Goal: Task Accomplishment & Management: Use online tool/utility

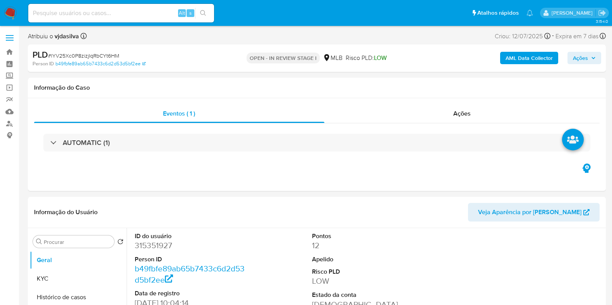
select select "10"
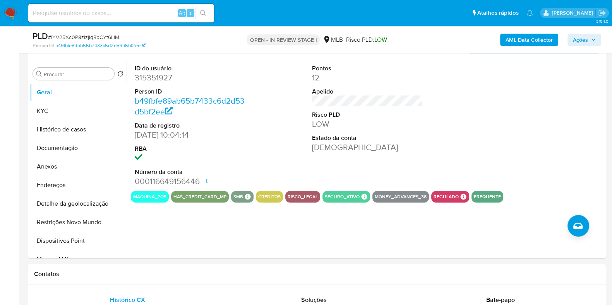
scroll to position [130, 0]
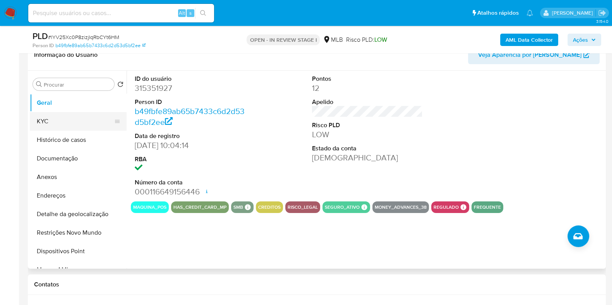
click at [72, 125] on button "KYC" at bounding box center [75, 121] width 91 height 19
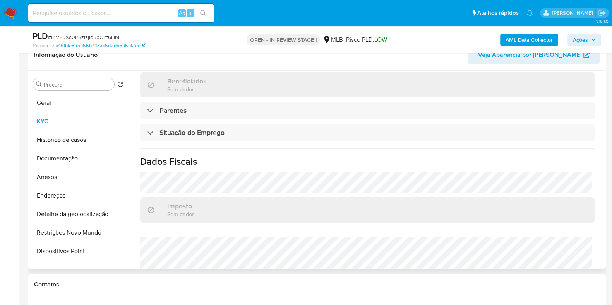
scroll to position [345, 0]
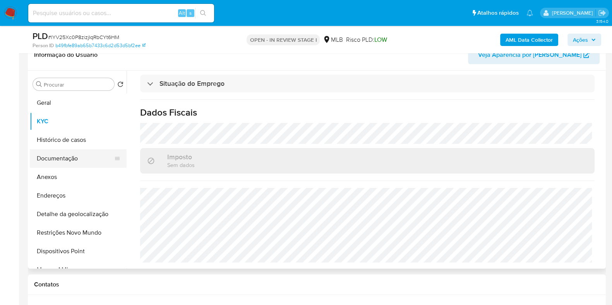
click at [73, 158] on button "Documentação" at bounding box center [75, 158] width 91 height 19
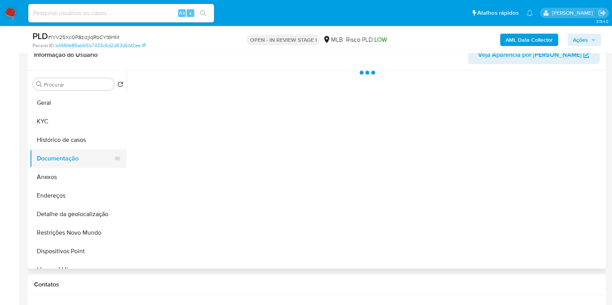
scroll to position [0, 0]
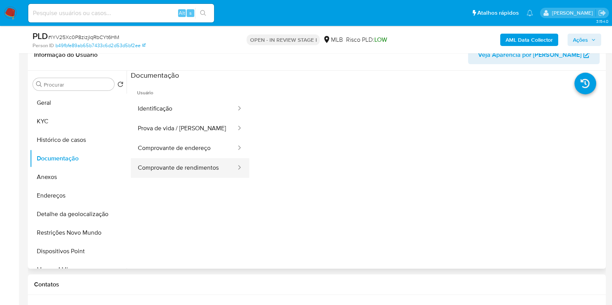
click at [207, 167] on button "Comprovante de rendimentos" at bounding box center [184, 168] width 106 height 20
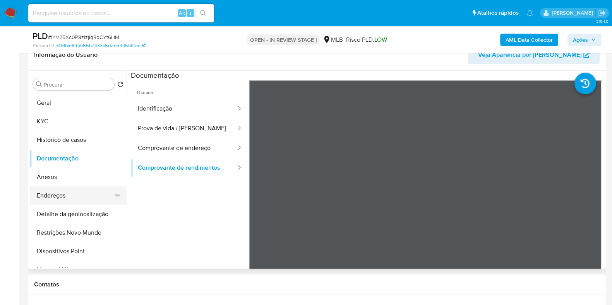
click at [74, 198] on button "Endereços" at bounding box center [75, 196] width 91 height 19
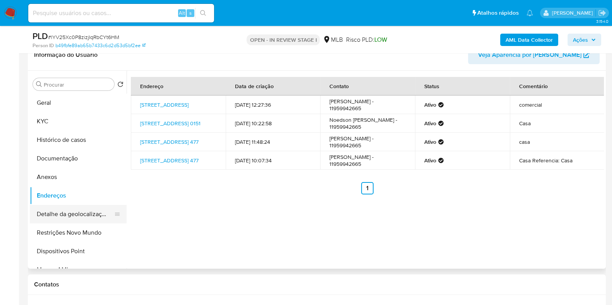
click at [72, 210] on button "Detalhe da geolocalização" at bounding box center [75, 214] width 91 height 19
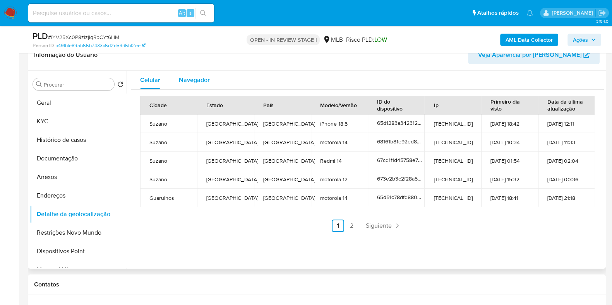
click at [197, 71] on div "Navegador" at bounding box center [194, 80] width 31 height 19
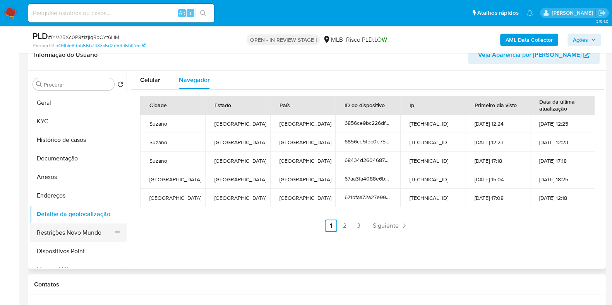
click at [81, 231] on button "Restrições Novo Mundo" at bounding box center [75, 233] width 91 height 19
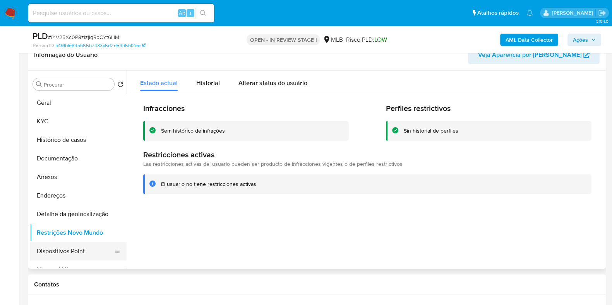
click at [82, 252] on button "Dispositivos Point" at bounding box center [75, 251] width 91 height 19
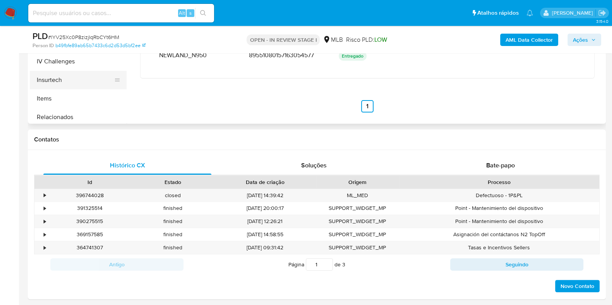
scroll to position [338, 0]
click at [90, 83] on button "Items" at bounding box center [75, 84] width 91 height 19
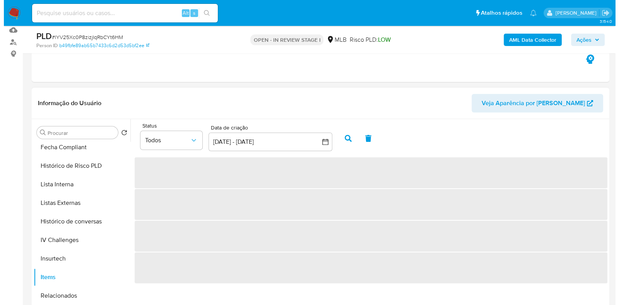
scroll to position [1, 0]
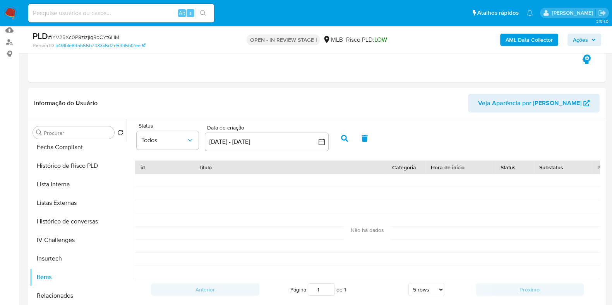
click at [526, 41] on b "AML Data Collector" at bounding box center [528, 40] width 47 height 12
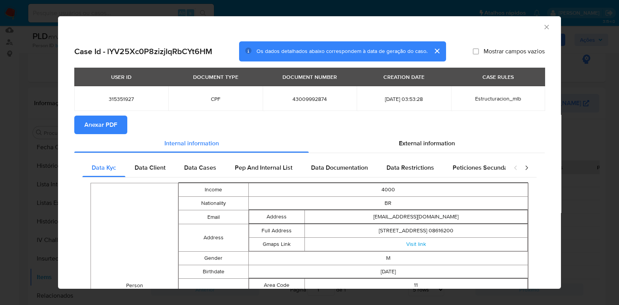
click at [93, 127] on span "Anexar PDF" at bounding box center [100, 124] width 33 height 17
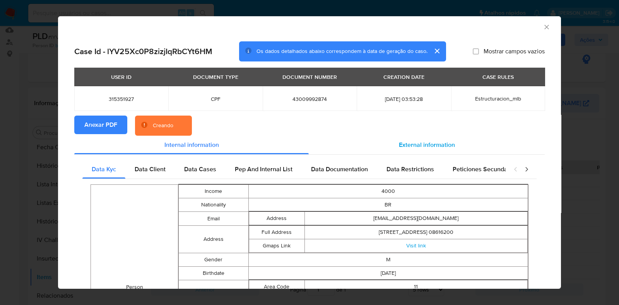
click at [435, 144] on span "External information" at bounding box center [427, 144] width 56 height 9
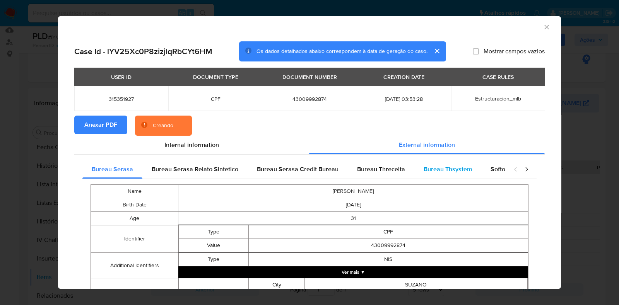
click at [436, 165] on span "Bureau Thsystem" at bounding box center [448, 169] width 48 height 9
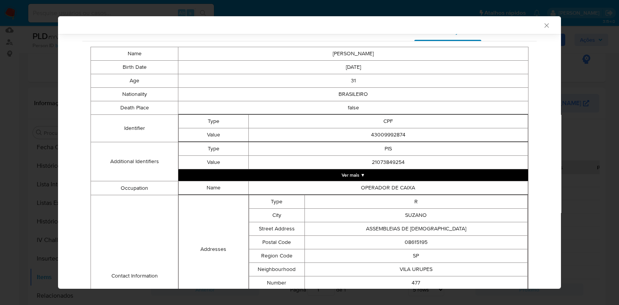
scroll to position [143, 0]
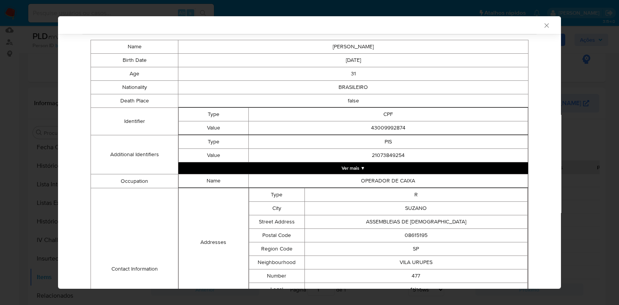
click at [389, 170] on button "Ver mais ▼" at bounding box center [353, 169] width 350 height 12
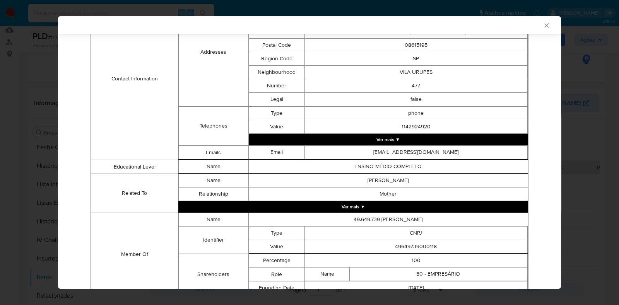
scroll to position [425, 0]
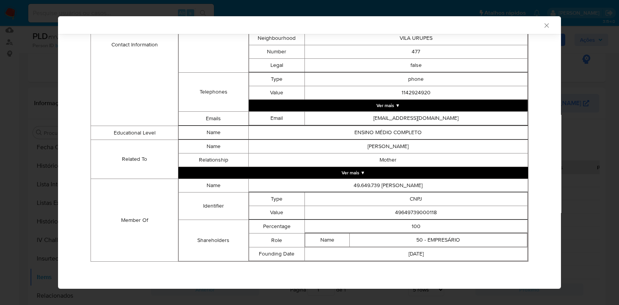
click at [390, 175] on button "Ver mais ▼" at bounding box center [353, 173] width 350 height 12
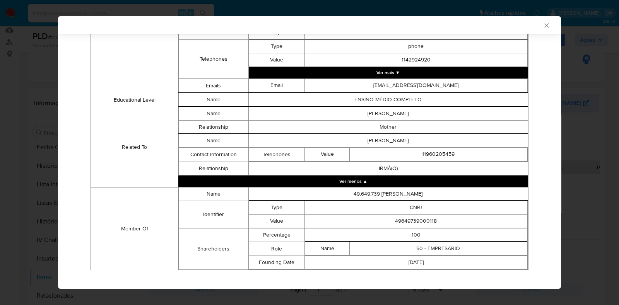
scroll to position [467, 0]
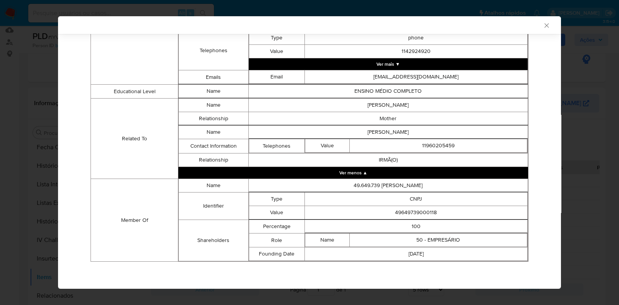
click at [399, 63] on button "Ver mais ▼" at bounding box center [388, 64] width 279 height 12
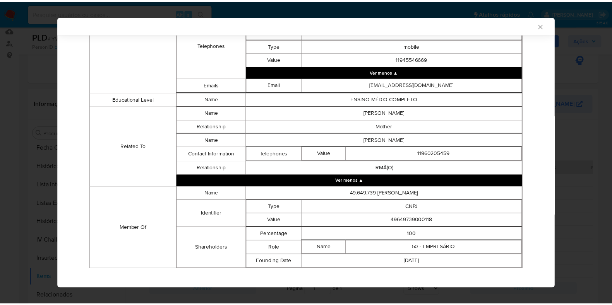
scroll to position [495, 0]
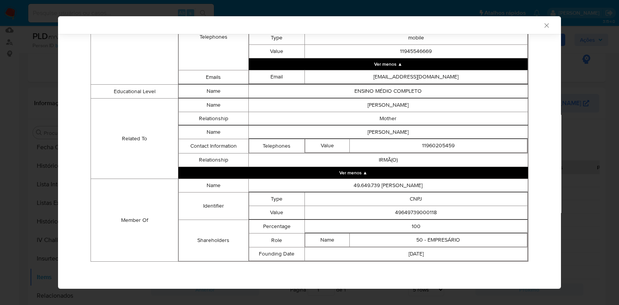
click at [543, 26] on icon "Fechar a janela" at bounding box center [547, 26] width 8 height 8
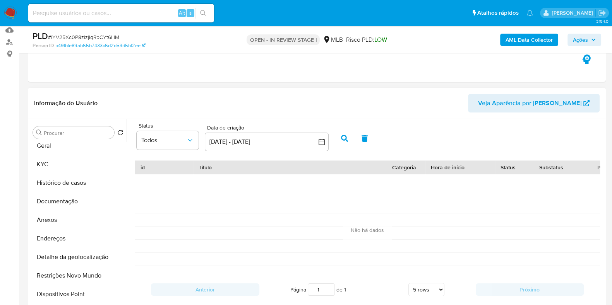
scroll to position [0, 0]
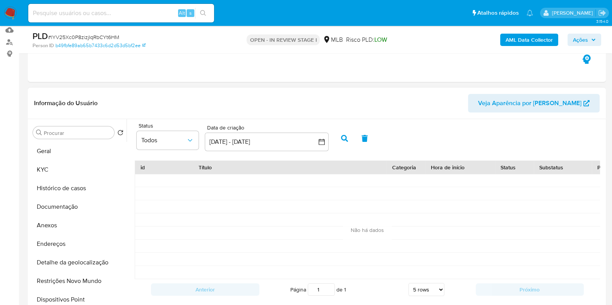
click at [63, 174] on button "KYC" at bounding box center [78, 170] width 97 height 19
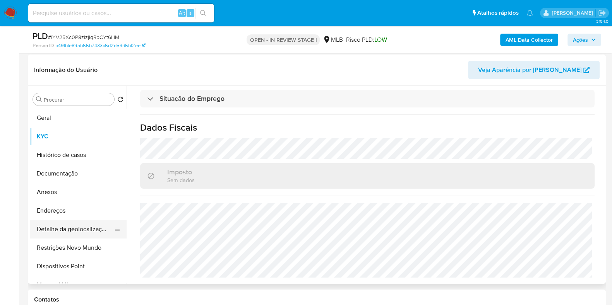
scroll to position [130, 0]
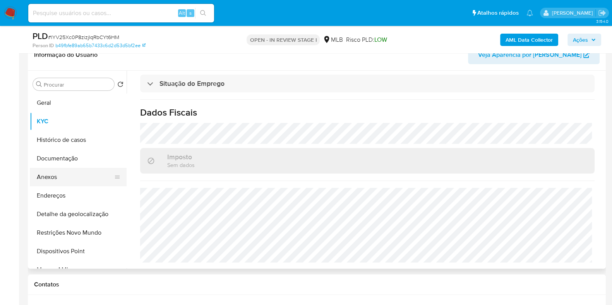
click at [64, 175] on button "Anexos" at bounding box center [75, 177] width 91 height 19
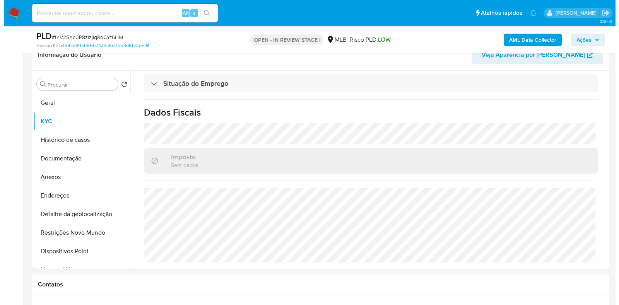
scroll to position [0, 0]
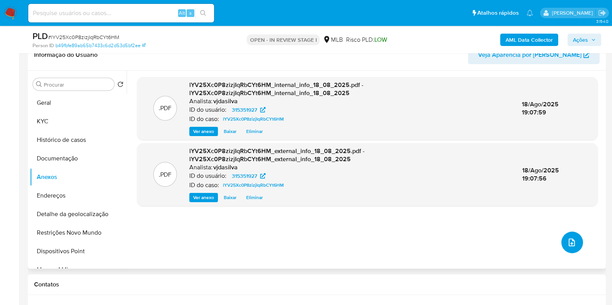
click at [570, 240] on icon "upload-file" at bounding box center [571, 242] width 9 height 9
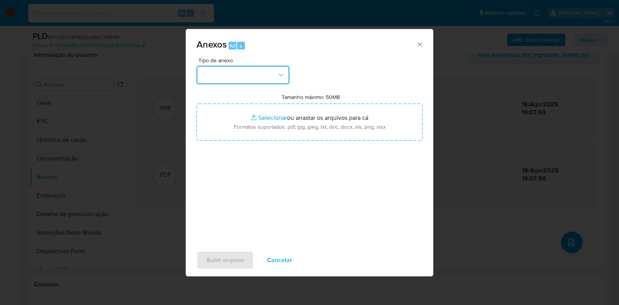
click at [271, 72] on button "button" at bounding box center [243, 75] width 93 height 19
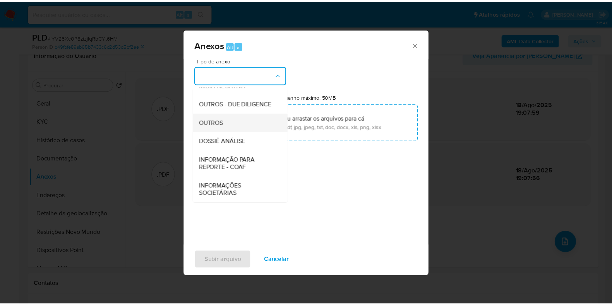
scroll to position [119, 0]
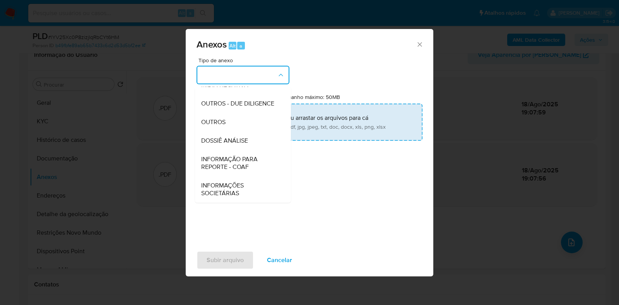
click at [246, 139] on span "DOSSIÊ ANÁLISE" at bounding box center [224, 141] width 47 height 8
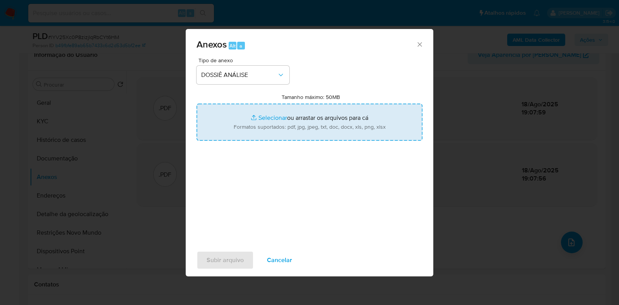
type input "C:\fakepath\SAR - XXXX - CPF 43009992874 - NOEDSON JUNIOR ALVES DE ALMEIDA.pdf"
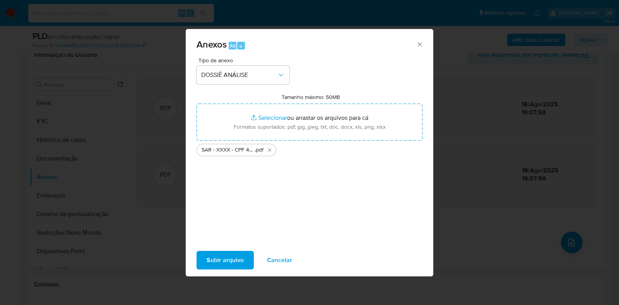
click at [226, 256] on span "Subir arquivo" at bounding box center [225, 260] width 37 height 17
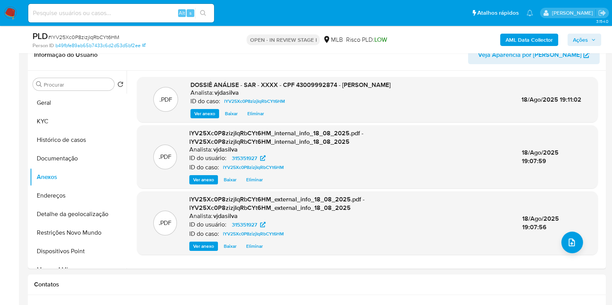
click at [577, 39] on span "Ações" at bounding box center [580, 40] width 15 height 12
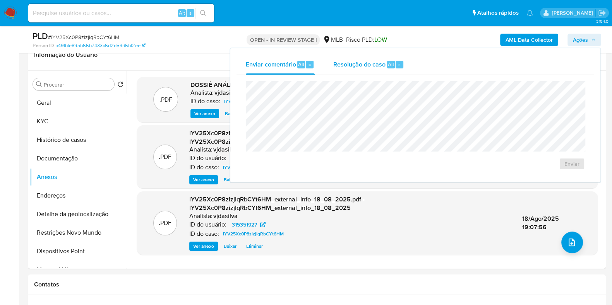
click at [366, 63] on span "Resolução do caso" at bounding box center [359, 64] width 52 height 9
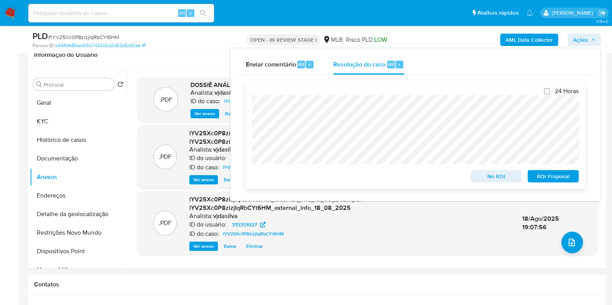
click at [562, 178] on span "ROI Proposal" at bounding box center [553, 176] width 40 height 11
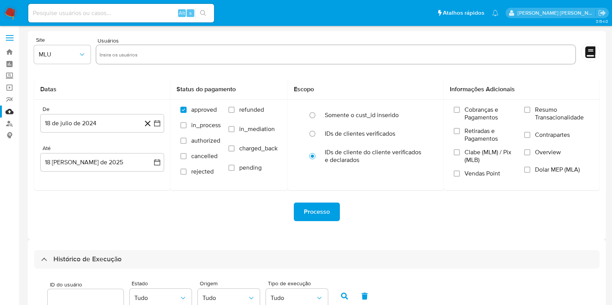
select select "100"
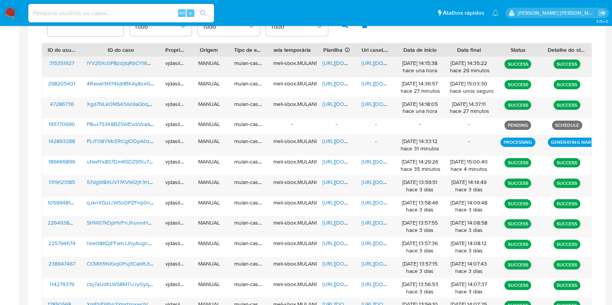
click at [372, 64] on span "https://docs.google.com/document/d/12vWaz-0SkdmSNPQ9dkKeGoHsTNWRUxey29vvaBddbGo…" at bounding box center [387, 63] width 53 height 8
click at [122, 57] on div "lYV25Xc0P8zizjIqRbCYt6HM" at bounding box center [120, 67] width 79 height 20
click at [122, 63] on span "lYV25Xc0P8zizjIqRbCYt6HM" at bounding box center [121, 63] width 68 height 8
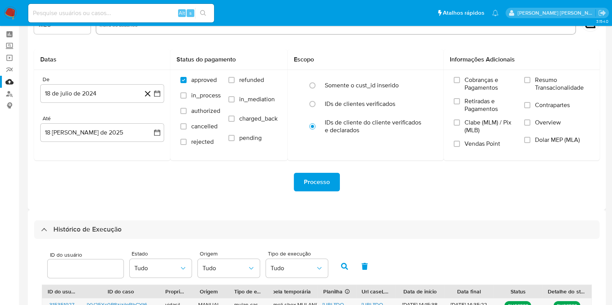
scroll to position [0, 0]
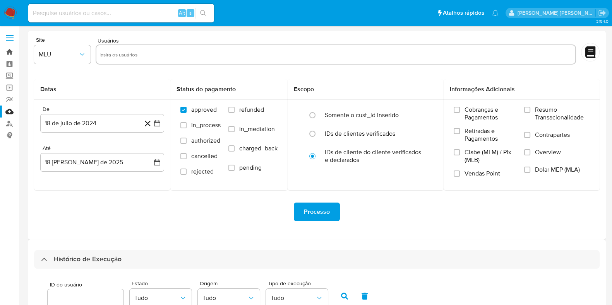
click at [10, 49] on link "Bandeja" at bounding box center [46, 52] width 92 height 12
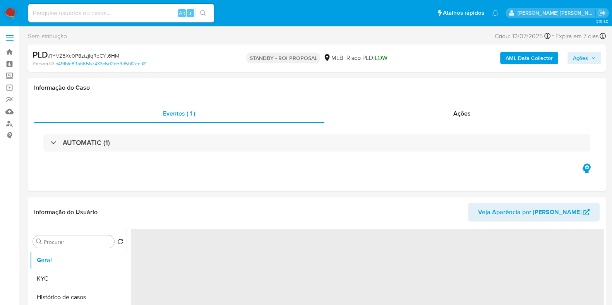
select select "10"
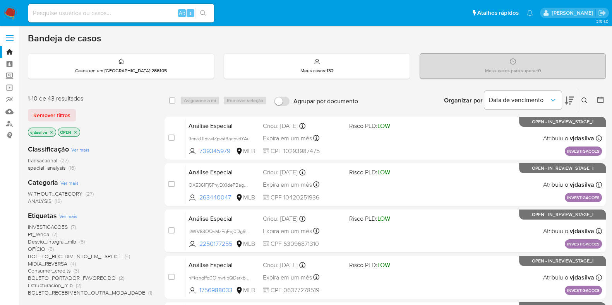
click at [71, 216] on span "Ver mais" at bounding box center [68, 216] width 18 height 7
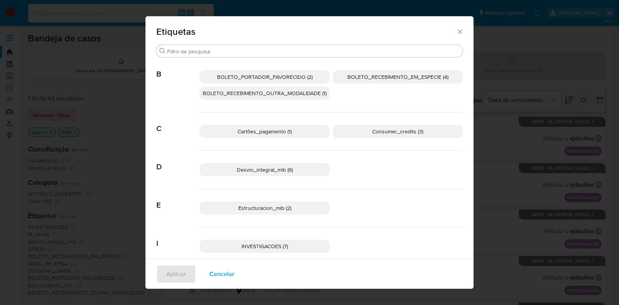
click at [458, 31] on icon "Fechar" at bounding box center [460, 31] width 4 height 4
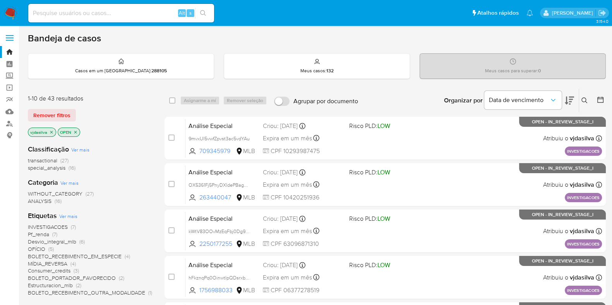
click at [562, 98] on div "Data de vencimento" at bounding box center [529, 101] width 90 height 24
click at [569, 99] on icon at bounding box center [569, 101] width 9 height 8
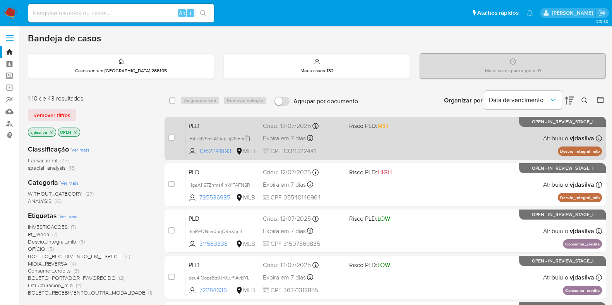
click at [247, 138] on icon at bounding box center [247, 138] width 6 height 6
click at [248, 136] on icon at bounding box center [247, 138] width 5 height 6
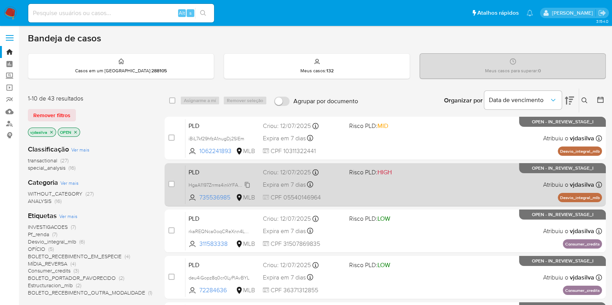
click at [246, 184] on span "HgaA1197Zrrms4inkYFAFNSR" at bounding box center [219, 184] width 62 height 9
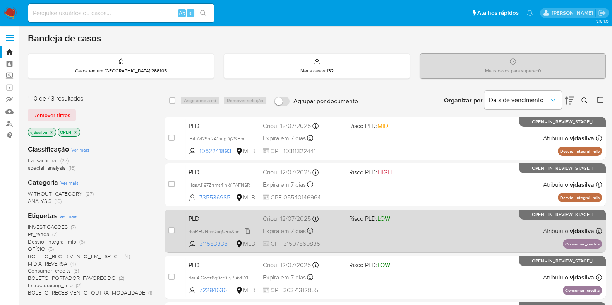
click at [247, 231] on span "rkaREQNca0oqCReXnn4L4KOe" at bounding box center [222, 231] width 68 height 9
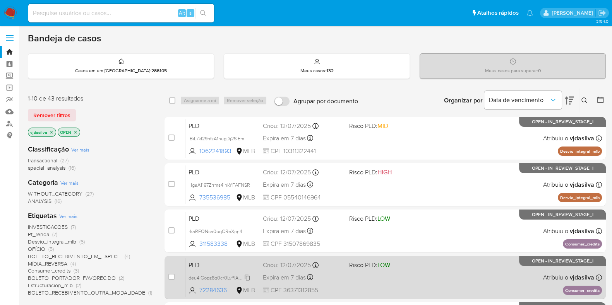
click at [248, 277] on span "deu4iGopz8q0cr0LyPlAvBYL" at bounding box center [218, 277] width 61 height 9
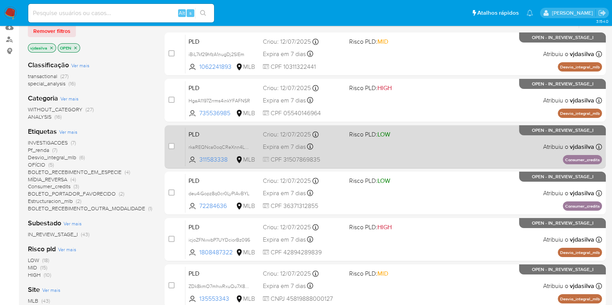
scroll to position [96, 0]
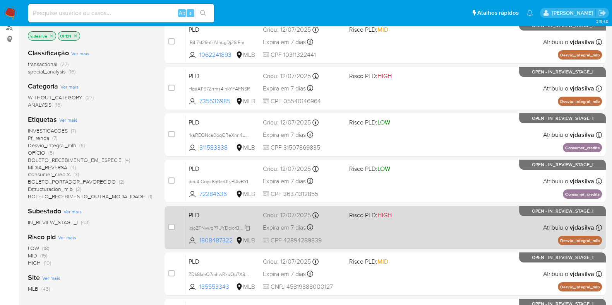
click at [246, 224] on span "icjoZFNvwbP7UYDciorBz095" at bounding box center [219, 227] width 62 height 9
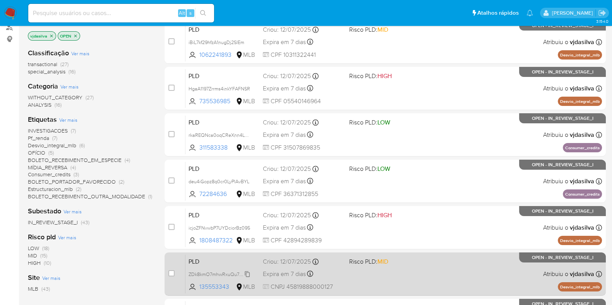
click at [250, 273] on span "ZDk8kmO7mhwRxuQu7X8ScuG7" at bounding box center [223, 274] width 70 height 9
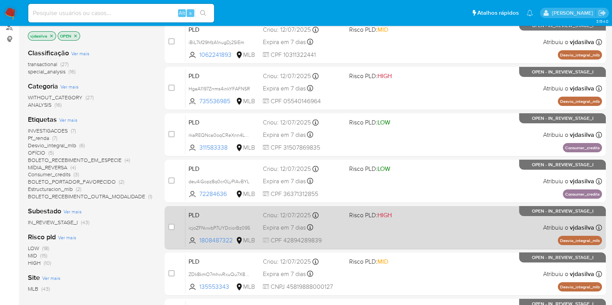
click at [411, 227] on div "PLD icjoZFNvwbP7UYDciorBz095 1808487322 MLB Risco PLD: HIGH Criou: 12/07/2025 C…" at bounding box center [393, 227] width 416 height 39
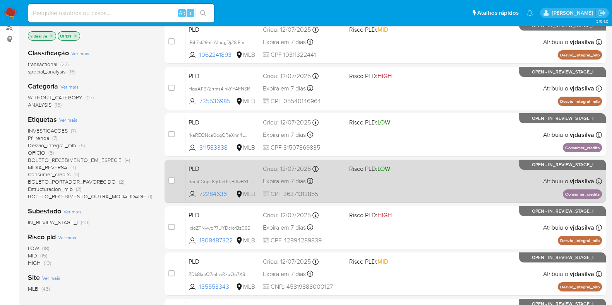
click at [427, 166] on span "Risco PLD: LOW" at bounding box center [389, 168] width 80 height 10
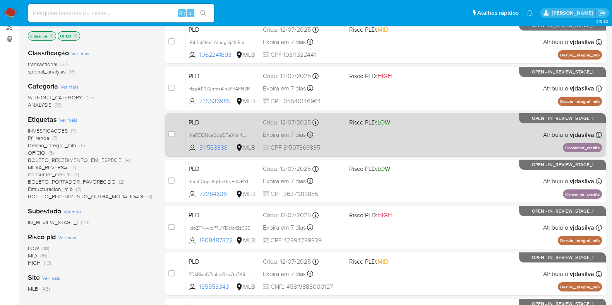
click at [428, 130] on div "PLD rkaREQNca0oqCReXnn4L4KOe 311583338 MLB Risco PLD: LOW Criou: 12/07/2025 Cri…" at bounding box center [393, 134] width 416 height 39
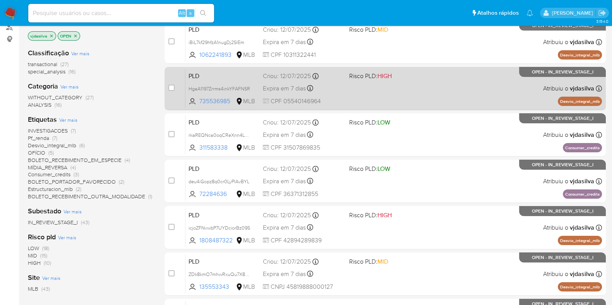
click at [445, 91] on div "PLD HgaA1197Zrrms4inkYFAFNSR 735536985 MLB Risco PLD: HIGH Criou: 12/07/2025 Cr…" at bounding box center [393, 88] width 416 height 39
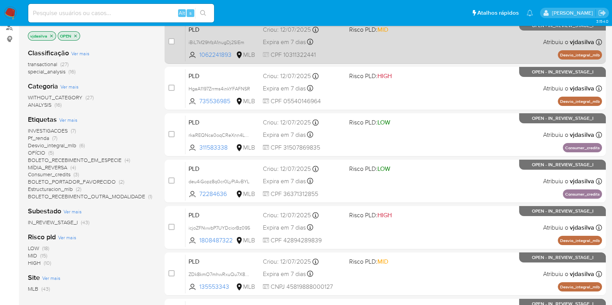
click at [402, 41] on div "PLD iBiL7kf29hfzA1nugDj2SlEm 1062241893 MLB Risco PLD: MID Criou: 12/07/2025 Cr…" at bounding box center [393, 41] width 416 height 39
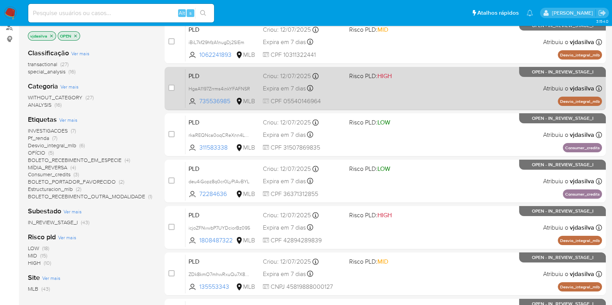
scroll to position [48, 0]
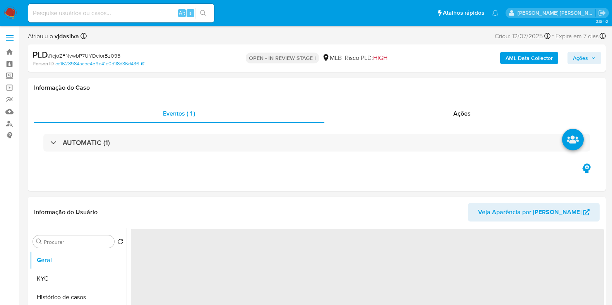
select select "10"
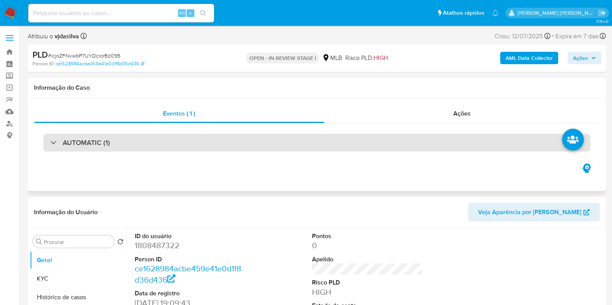
click at [103, 134] on div "AUTOMATIC (1)" at bounding box center [316, 143] width 547 height 18
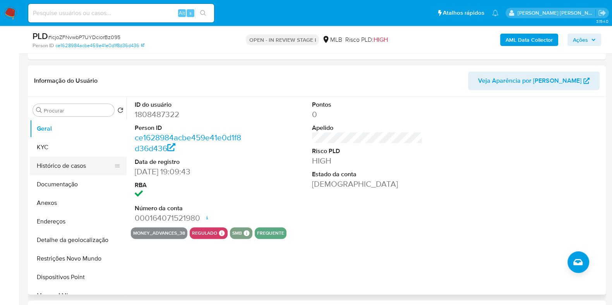
scroll to position [338, 0]
click at [72, 203] on button "Anexos" at bounding box center [75, 203] width 91 height 19
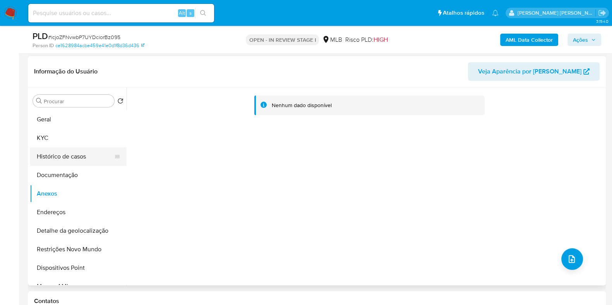
click at [72, 154] on button "Histórico de casos" at bounding box center [75, 156] width 91 height 19
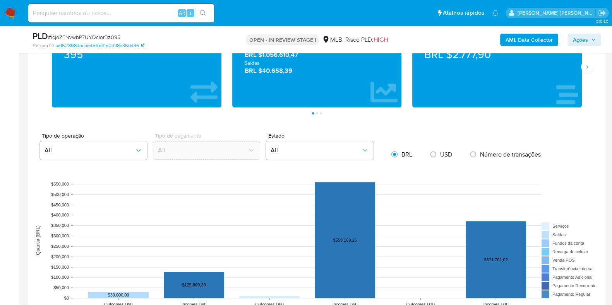
scroll to position [919, 0]
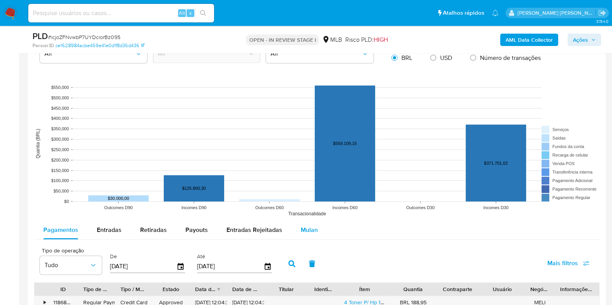
click at [303, 230] on span "Mulan" at bounding box center [309, 230] width 17 height 9
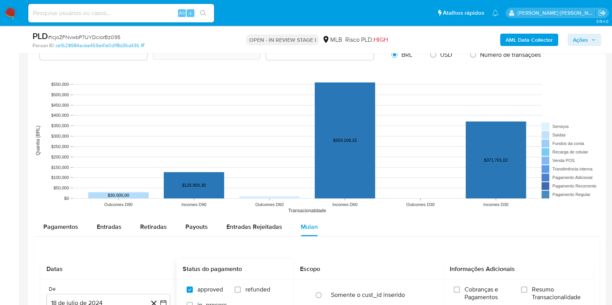
scroll to position [1064, 0]
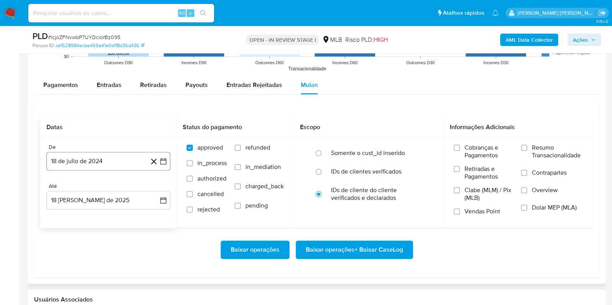
click at [118, 156] on button "18 de julio de 2024" at bounding box center [108, 161] width 124 height 19
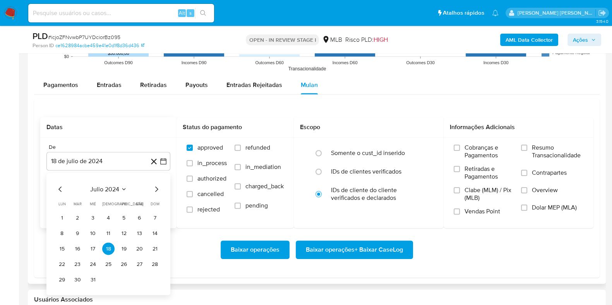
click at [101, 187] on span "julio 2024" at bounding box center [104, 189] width 29 height 8
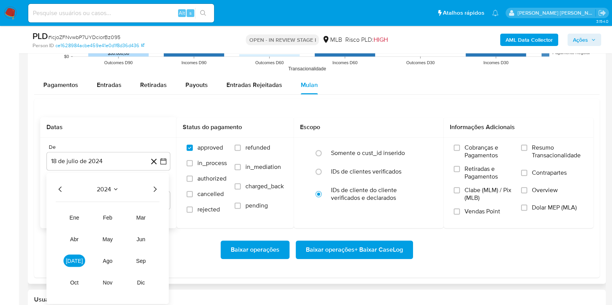
click at [153, 190] on icon "Año siguiente" at bounding box center [154, 189] width 9 height 9
click at [142, 238] on span "jun" at bounding box center [141, 239] width 9 height 6
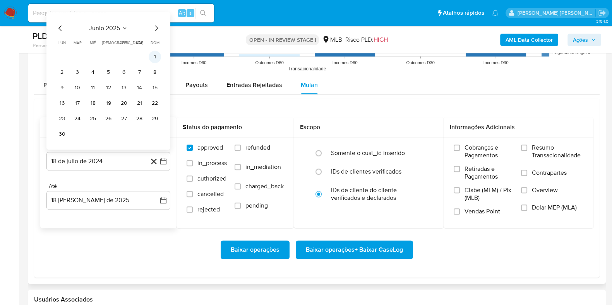
click at [151, 56] on button "1" at bounding box center [155, 57] width 12 height 12
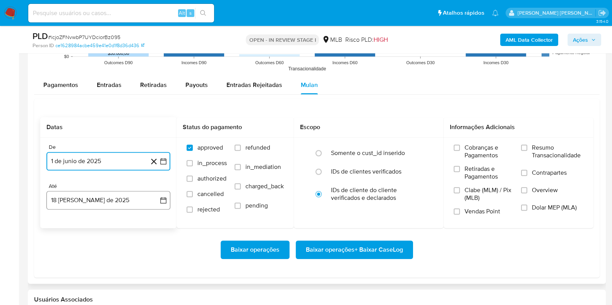
click at [113, 197] on button "18 [PERSON_NAME] de 2025" at bounding box center [108, 200] width 124 height 19
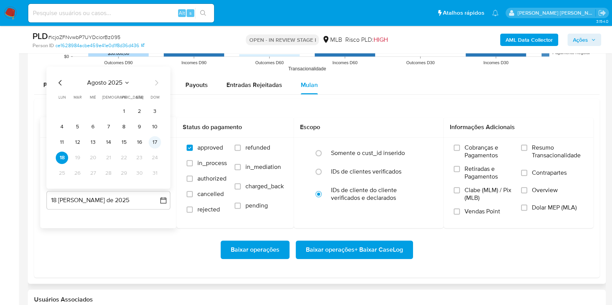
click at [152, 140] on button "17" at bounding box center [155, 142] width 12 height 12
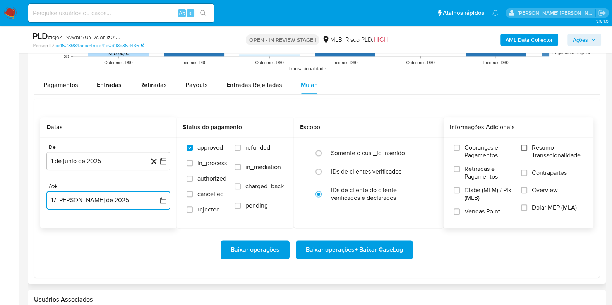
click at [526, 145] on input "Resumo Transacionalidade" at bounding box center [524, 148] width 6 height 6
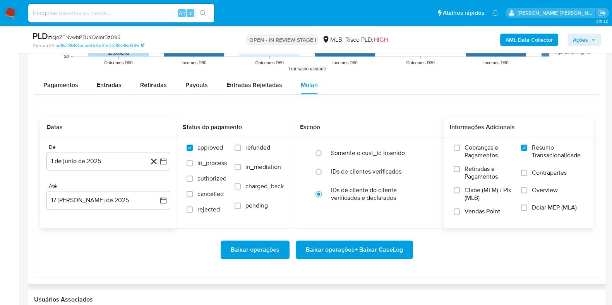
click at [530, 173] on label "Contrapartes" at bounding box center [552, 177] width 62 height 17
click at [527, 173] on input "Contrapartes" at bounding box center [524, 173] width 6 height 6
click at [342, 250] on span "Baixar operações + Baixar CaseLog" at bounding box center [354, 249] width 97 height 17
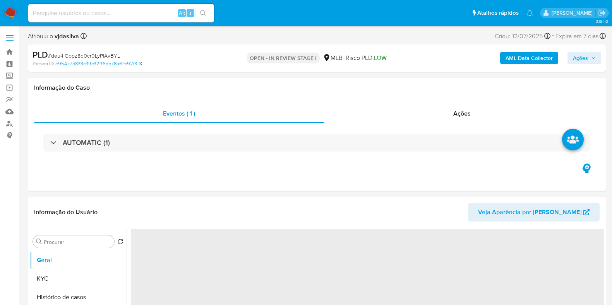
select select "10"
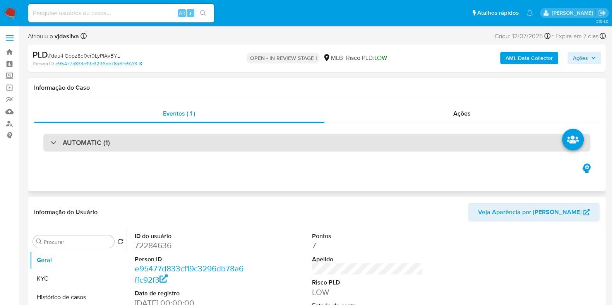
click at [118, 141] on div "AUTOMATIC (1)" at bounding box center [316, 143] width 547 height 18
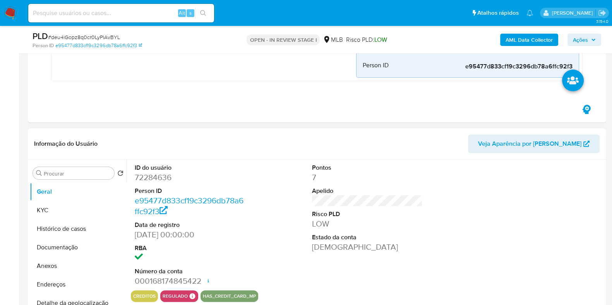
scroll to position [242, 0]
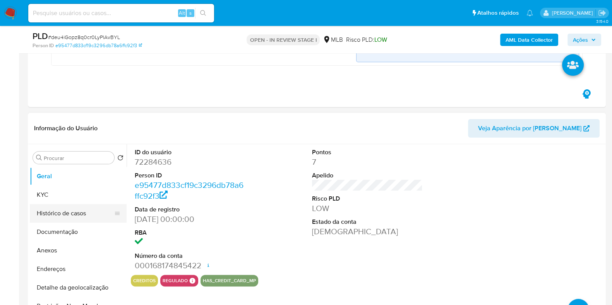
click at [68, 210] on button "Histórico de casos" at bounding box center [75, 213] width 91 height 19
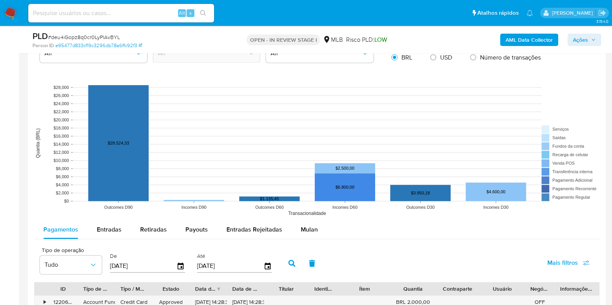
scroll to position [967, 0]
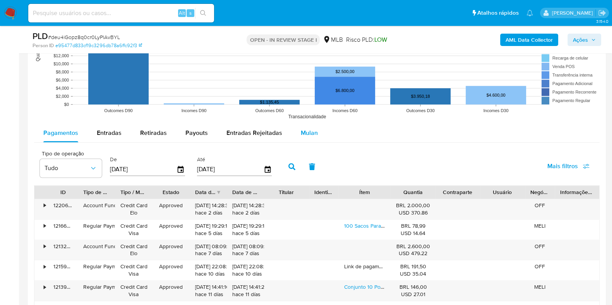
click at [304, 131] on span "Mulan" at bounding box center [309, 132] width 17 height 9
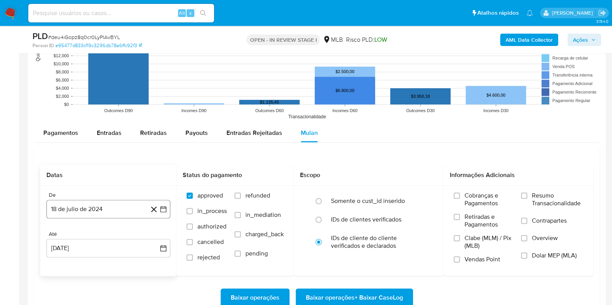
click at [65, 206] on button "18 de julio de 2024" at bounding box center [108, 209] width 124 height 19
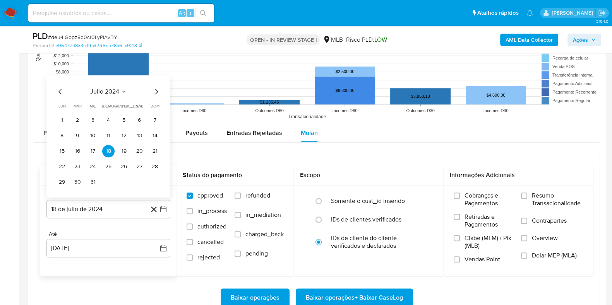
click at [110, 90] on span "julio 2024" at bounding box center [104, 92] width 29 height 8
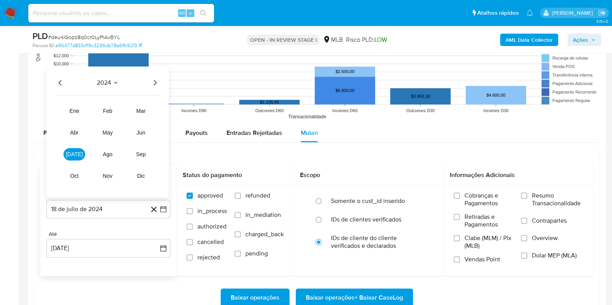
click at [157, 82] on icon "Año siguiente" at bounding box center [154, 82] width 9 height 9
click at [141, 108] on span "mar" at bounding box center [140, 111] width 9 height 6
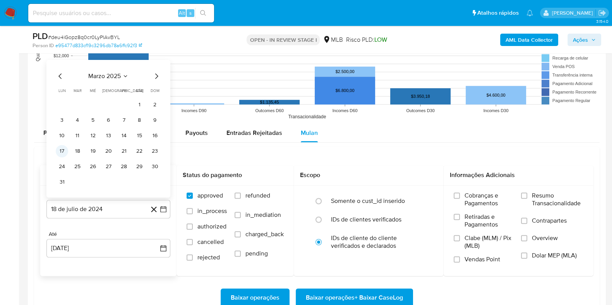
click at [64, 151] on button "17" at bounding box center [62, 151] width 12 height 12
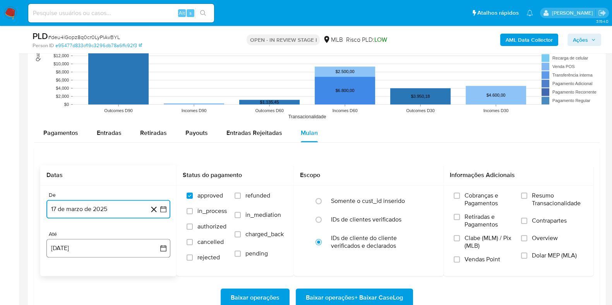
click at [89, 250] on button "[DATE]" at bounding box center [108, 248] width 124 height 19
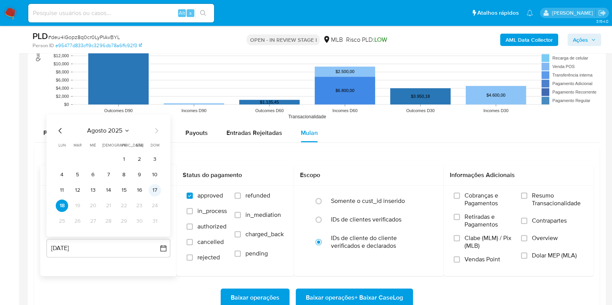
click at [150, 188] on button "17" at bounding box center [155, 190] width 12 height 12
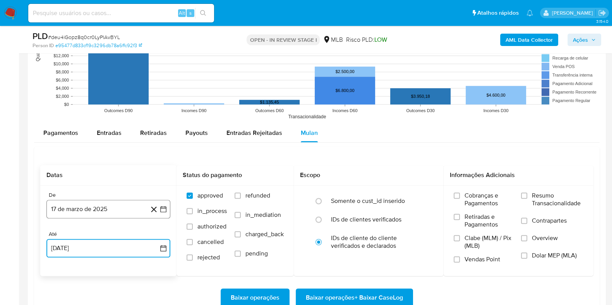
click at [73, 205] on button "17 de marzo de 2025" at bounding box center [108, 209] width 124 height 19
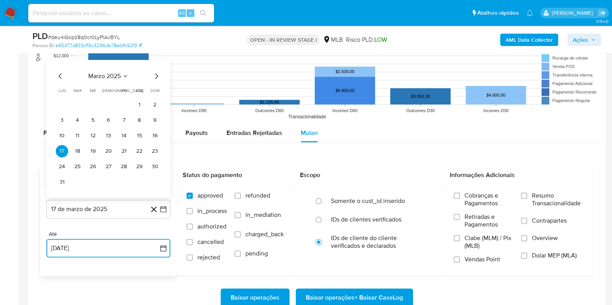
click at [61, 75] on icon "Mes anterior" at bounding box center [60, 76] width 9 height 9
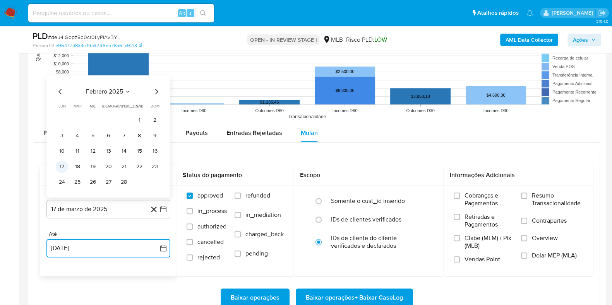
click at [64, 166] on button "17" at bounding box center [62, 167] width 12 height 12
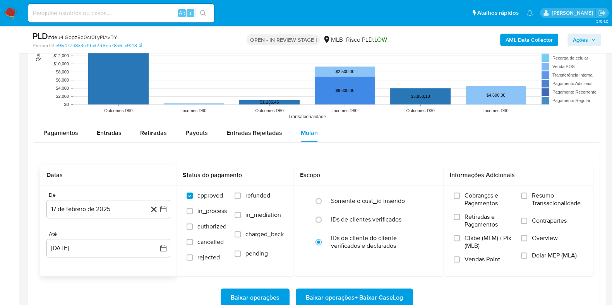
click at [125, 291] on div "Baixar operações Baixar operações + Baixar CaseLog" at bounding box center [316, 298] width 553 height 19
click at [99, 249] on button "[DATE]" at bounding box center [108, 248] width 124 height 19
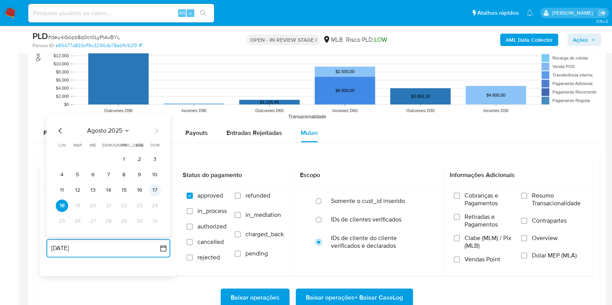
click at [154, 188] on button "17" at bounding box center [155, 190] width 12 height 12
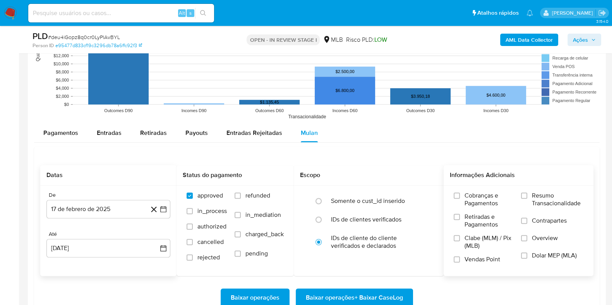
click at [513, 194] on span "Cobranças e Pagamentos" at bounding box center [488, 199] width 49 height 15
click at [460, 194] on input "Cobranças e Pagamentos" at bounding box center [457, 196] width 6 height 6
click at [533, 194] on span "Resumo Transacionalidade" at bounding box center [557, 199] width 51 height 15
click at [527, 194] on input "Resumo Transacionalidade" at bounding box center [524, 196] width 6 height 6
click at [528, 227] on label "Contrapartes" at bounding box center [552, 225] width 62 height 17
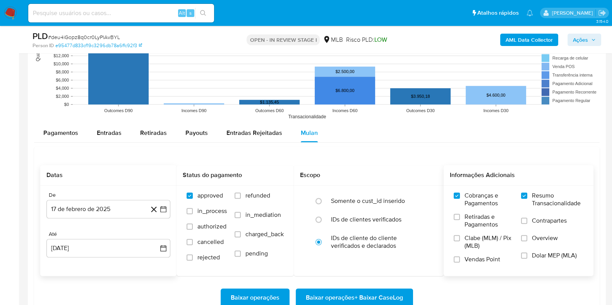
click at [527, 224] on input "Contrapartes" at bounding box center [524, 221] width 6 height 6
click at [383, 293] on span "Baixar operações + Baixar CaseLog" at bounding box center [354, 297] width 97 height 17
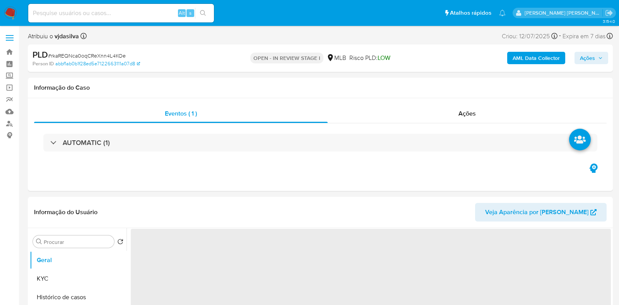
select select "10"
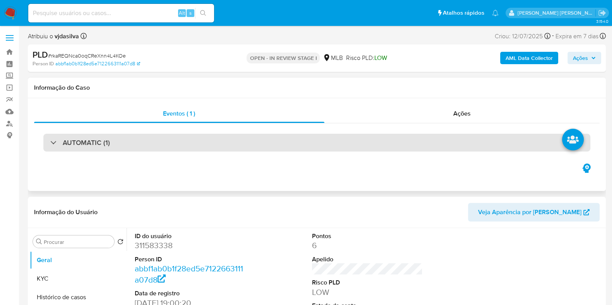
click at [159, 139] on div "AUTOMATIC (1)" at bounding box center [316, 143] width 547 height 18
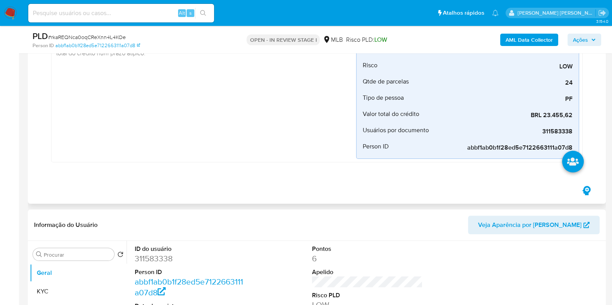
scroll to position [242, 0]
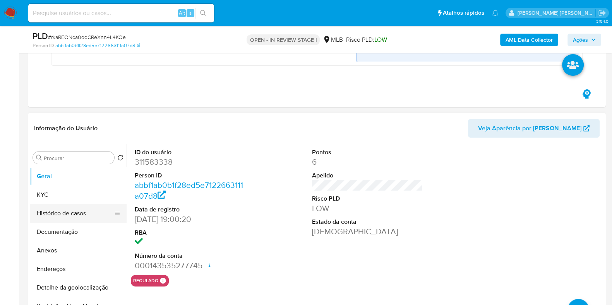
click at [78, 211] on button "Histórico de casos" at bounding box center [75, 213] width 91 height 19
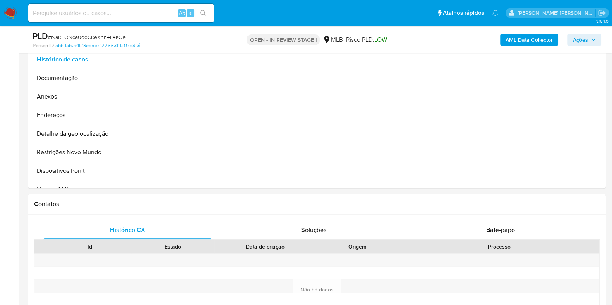
scroll to position [338, 0]
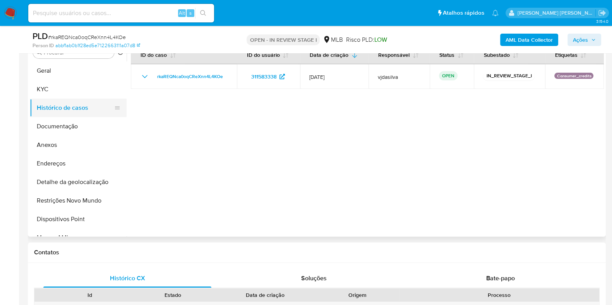
click at [62, 109] on button "Histórico de casos" at bounding box center [75, 108] width 91 height 19
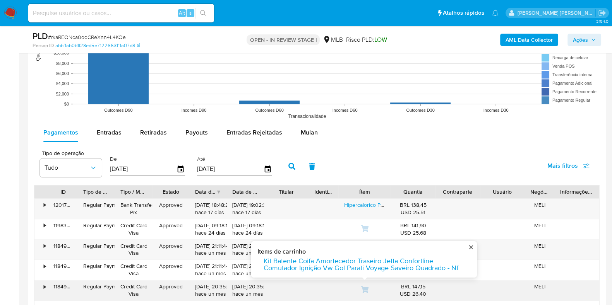
scroll to position [967, 0]
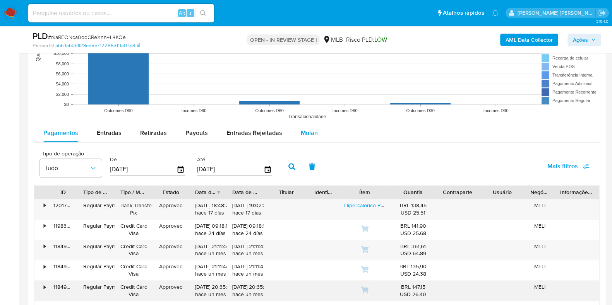
click at [307, 132] on span "Mulan" at bounding box center [309, 132] width 17 height 9
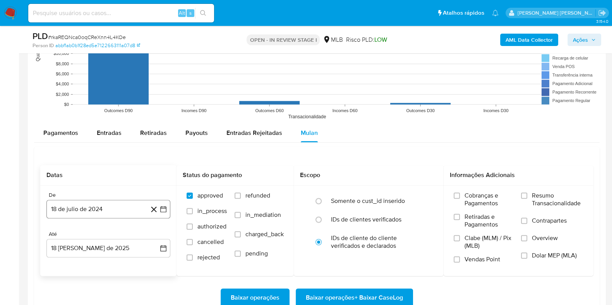
click at [88, 202] on button "18 de julio de 2024" at bounding box center [108, 209] width 124 height 19
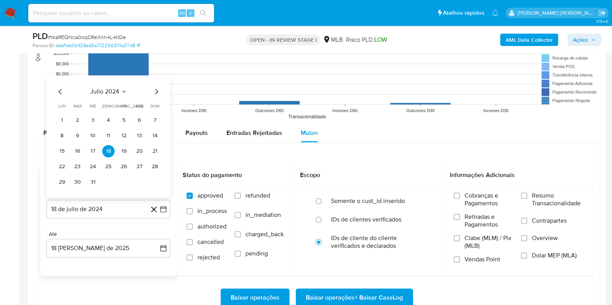
click at [113, 90] on span "julio 2024" at bounding box center [104, 92] width 29 height 8
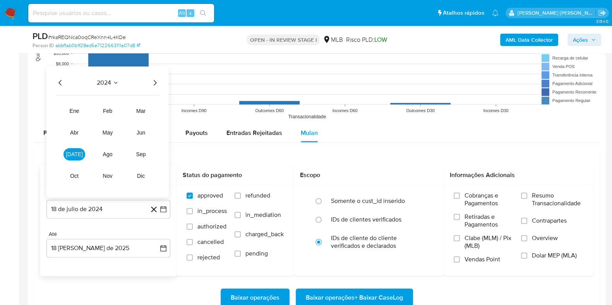
click at [157, 85] on icon "Año siguiente" at bounding box center [154, 82] width 9 height 9
click at [104, 108] on span "feb" at bounding box center [107, 111] width 9 height 6
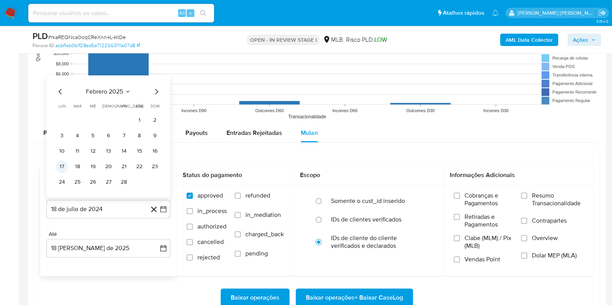
click at [63, 165] on button "17" at bounding box center [62, 167] width 12 height 12
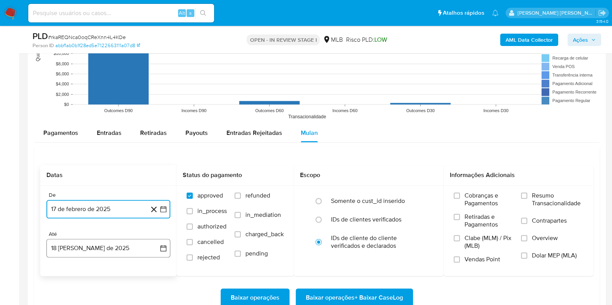
click at [90, 255] on button "18 [PERSON_NAME] de 2025" at bounding box center [108, 248] width 124 height 19
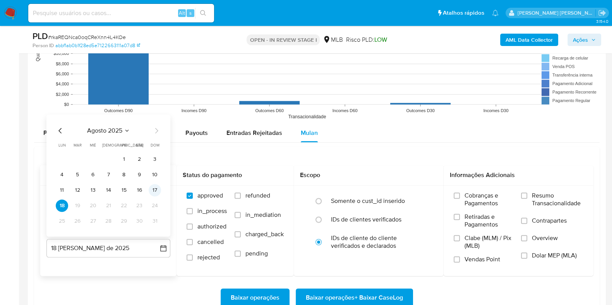
click at [153, 186] on button "17" at bounding box center [155, 190] width 12 height 12
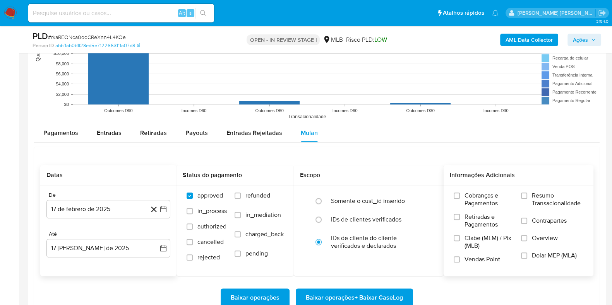
click at [548, 203] on span "Resumo Transacionalidade" at bounding box center [557, 199] width 51 height 15
click at [527, 199] on input "Resumo Transacionalidade" at bounding box center [524, 196] width 6 height 6
click at [538, 214] on label "Resumo Transacionalidade" at bounding box center [552, 204] width 62 height 25
click at [527, 199] on input "Resumo Transacionalidade" at bounding box center [524, 196] width 6 height 6
click at [537, 219] on span "Contrapartes" at bounding box center [549, 221] width 35 height 8
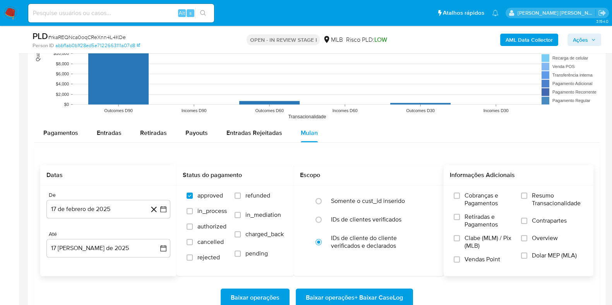
click at [527, 219] on input "Contrapartes" at bounding box center [524, 221] width 6 height 6
click at [538, 198] on span "Resumo Transacionalidade" at bounding box center [557, 199] width 51 height 15
click at [527, 198] on input "Resumo Transacionalidade" at bounding box center [524, 196] width 6 height 6
click at [365, 293] on span "Baixar operações + Baixar CaseLog" at bounding box center [354, 297] width 97 height 17
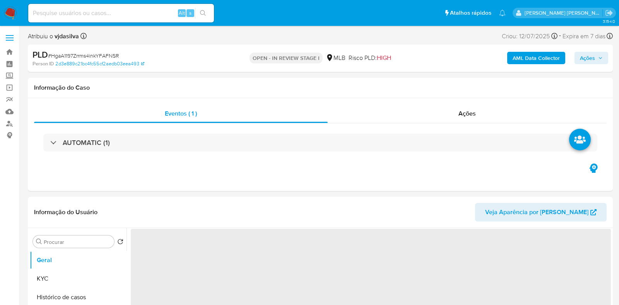
select select "10"
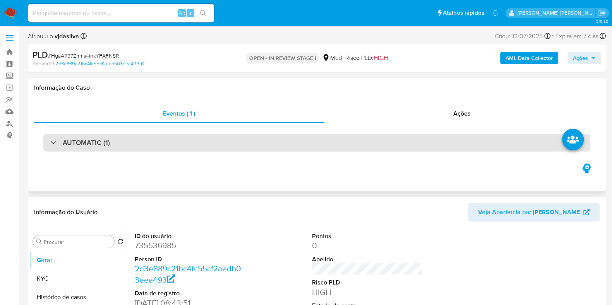
click at [142, 137] on div "AUTOMATIC (1)" at bounding box center [316, 143] width 547 height 18
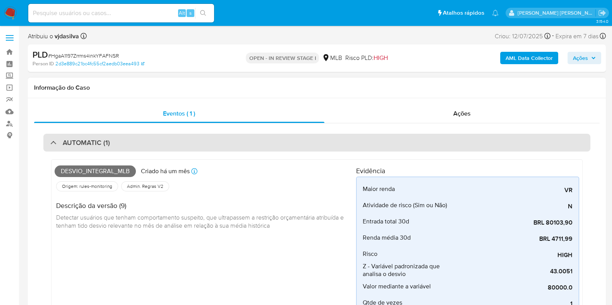
click at [163, 146] on div "AUTOMATIC (1)" at bounding box center [316, 143] width 547 height 18
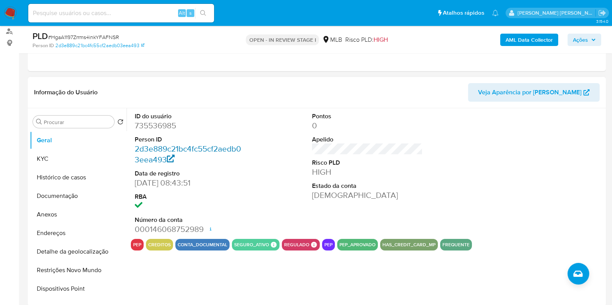
scroll to position [96, 0]
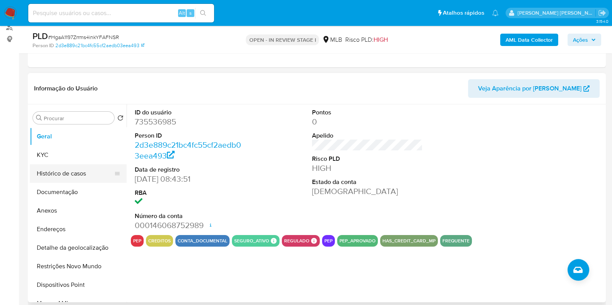
click at [77, 165] on button "Histórico de casos" at bounding box center [75, 173] width 91 height 19
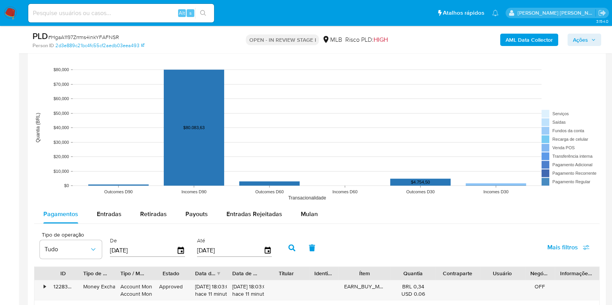
scroll to position [725, 0]
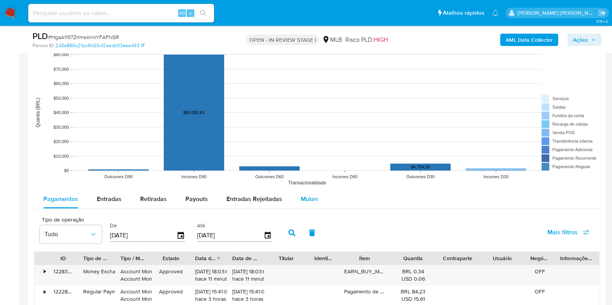
click at [304, 196] on span "Mulan" at bounding box center [309, 199] width 17 height 9
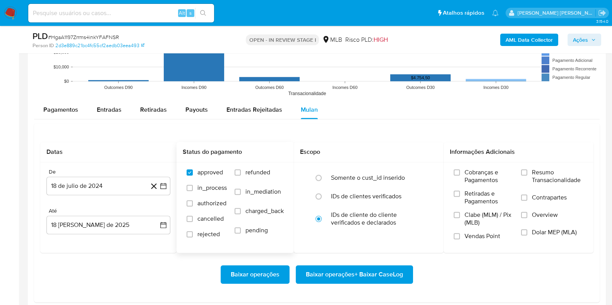
scroll to position [822, 0]
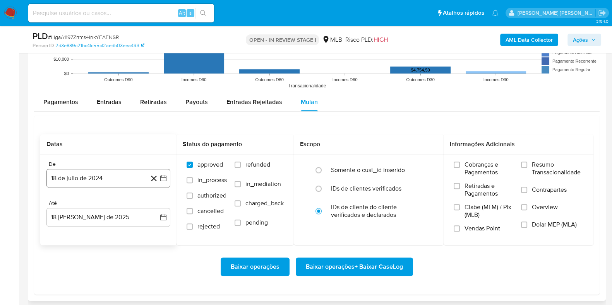
click at [108, 175] on button "18 de julio de 2024" at bounding box center [108, 178] width 124 height 19
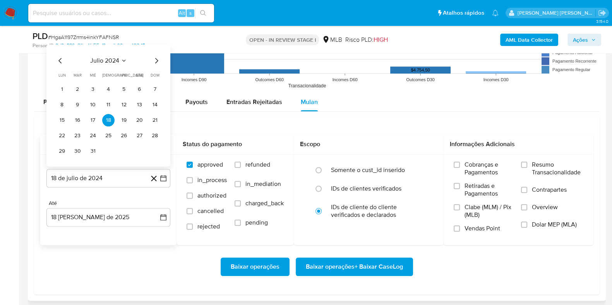
click at [125, 61] on icon "Seleccionar mes y año" at bounding box center [124, 60] width 6 height 6
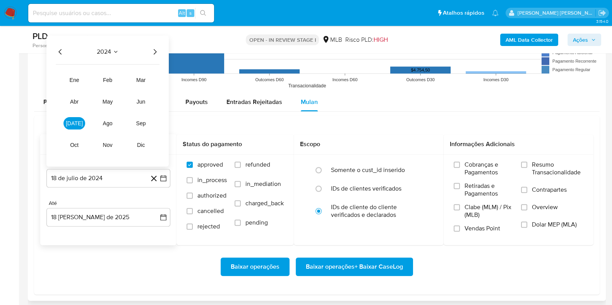
click at [152, 55] on icon "Año siguiente" at bounding box center [154, 51] width 9 height 9
click at [137, 107] on button "jun" at bounding box center [141, 101] width 22 height 12
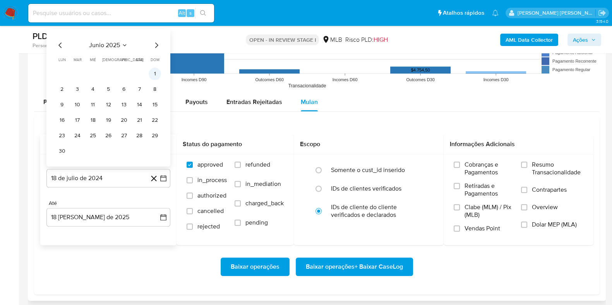
click at [157, 73] on button "1" at bounding box center [155, 73] width 12 height 12
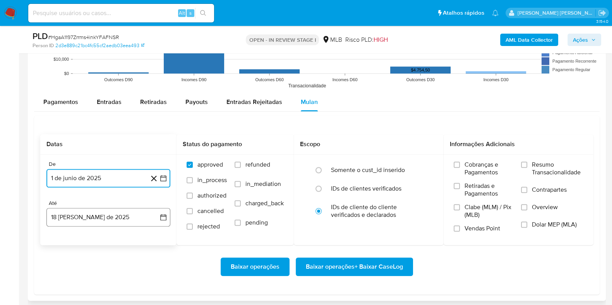
click at [117, 216] on button "18 [PERSON_NAME] de 2025" at bounding box center [108, 217] width 124 height 19
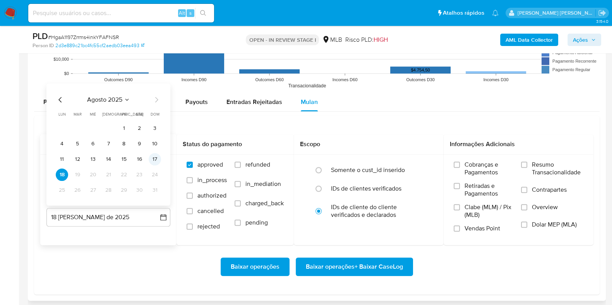
click at [159, 161] on button "17" at bounding box center [155, 159] width 12 height 12
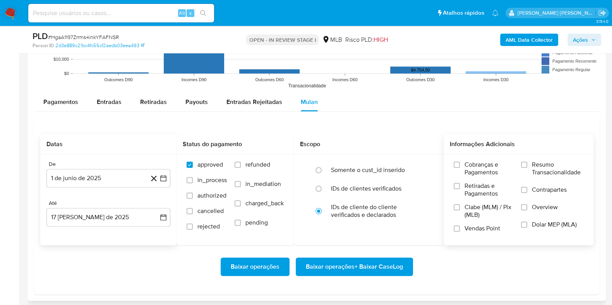
click at [538, 165] on span "Resumo Transacionalidade" at bounding box center [557, 168] width 51 height 15
click at [527, 165] on input "Resumo Transacionalidade" at bounding box center [524, 165] width 6 height 6
click at [530, 193] on label "Contrapartes" at bounding box center [552, 194] width 62 height 17
click at [527, 193] on input "Contrapartes" at bounding box center [524, 190] width 6 height 6
click at [381, 262] on span "Baixar operações + Baixar CaseLog" at bounding box center [354, 267] width 97 height 17
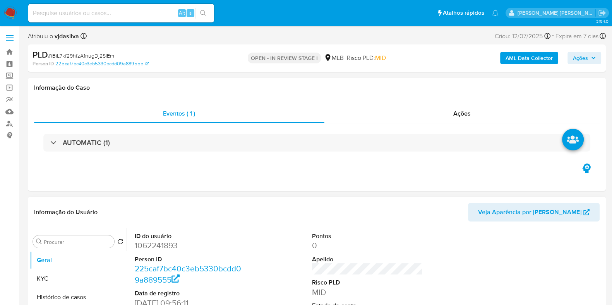
select select "10"
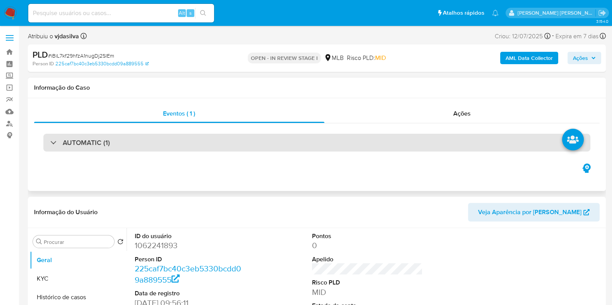
click at [105, 144] on h3 "AUTOMATIC (1)" at bounding box center [86, 143] width 47 height 9
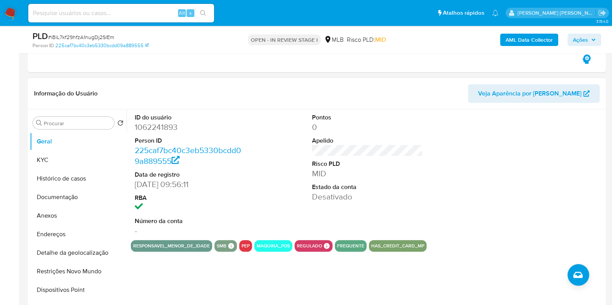
scroll to position [338, 0]
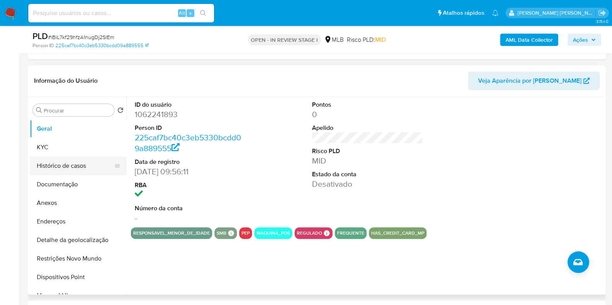
click at [71, 166] on button "Histórico de casos" at bounding box center [75, 166] width 91 height 19
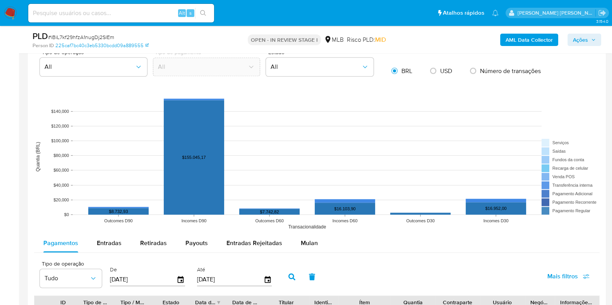
scroll to position [967, 0]
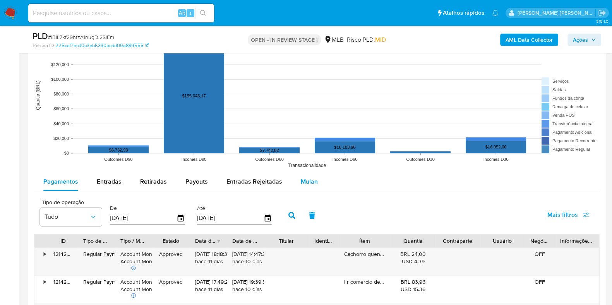
click at [308, 180] on span "Mulan" at bounding box center [309, 181] width 17 height 9
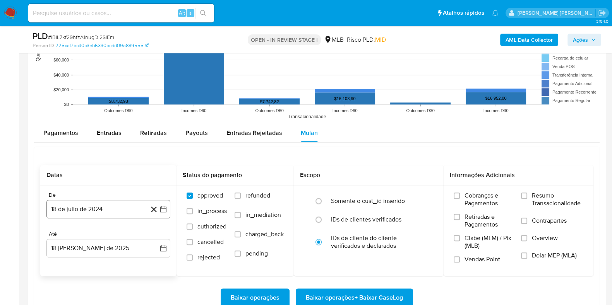
scroll to position [1064, 0]
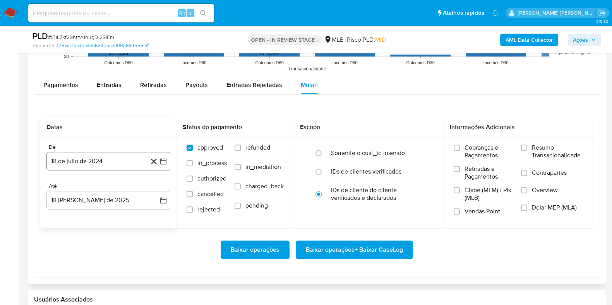
click at [100, 157] on button "18 de julio de 2024" at bounding box center [108, 161] width 124 height 19
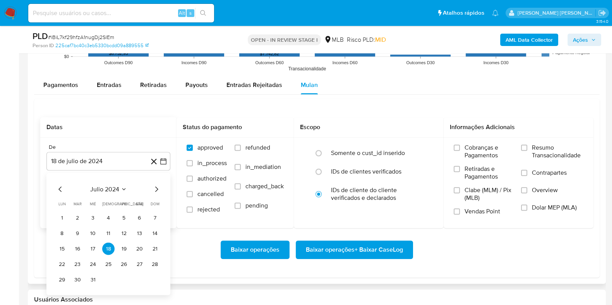
click at [122, 187] on icon "Seleccionar mes y año" at bounding box center [124, 189] width 6 height 6
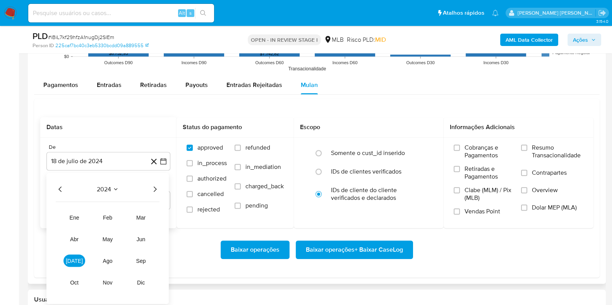
click at [158, 187] on icon "Año siguiente" at bounding box center [154, 189] width 9 height 9
click at [143, 236] on span "jun" at bounding box center [141, 239] width 9 height 6
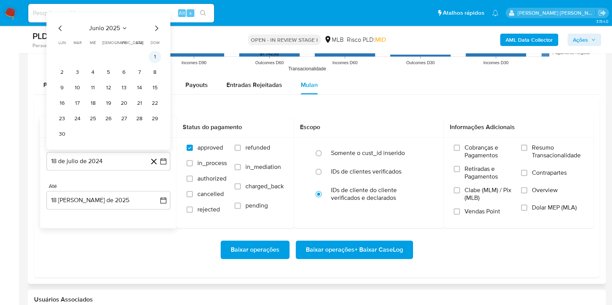
click at [153, 57] on button "1" at bounding box center [155, 57] width 12 height 12
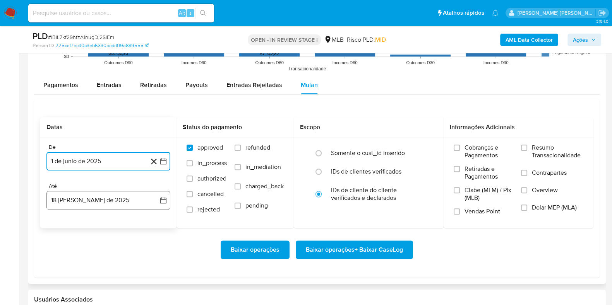
click at [126, 202] on button "18 [PERSON_NAME] de 2025" at bounding box center [108, 200] width 124 height 19
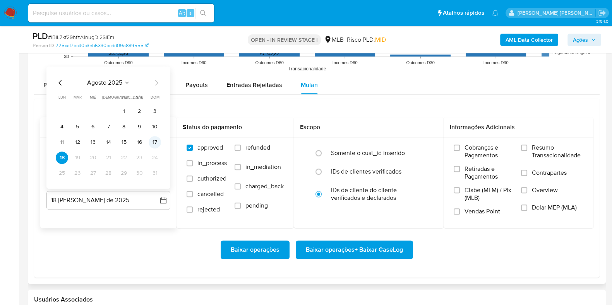
click at [156, 140] on button "17" at bounding box center [155, 142] width 12 height 12
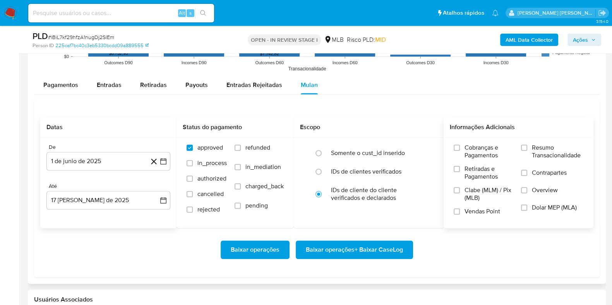
click at [537, 149] on span "Resumo Transacionalidade" at bounding box center [557, 151] width 51 height 15
click at [527, 149] on input "Resumo Transacionalidade" at bounding box center [524, 148] width 6 height 6
click at [528, 172] on label "Contrapartes" at bounding box center [552, 177] width 62 height 17
click at [527, 172] on input "Contrapartes" at bounding box center [524, 173] width 6 height 6
click at [368, 243] on span "Baixar operações + Baixar CaseLog" at bounding box center [354, 249] width 97 height 17
